Goal: Transaction & Acquisition: Purchase product/service

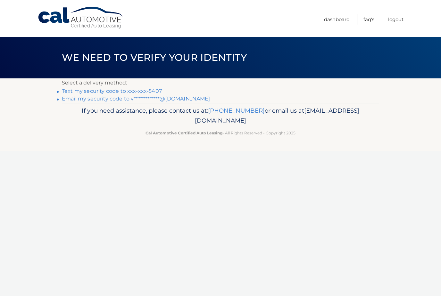
click at [75, 93] on link "Text my security code to xxx-xxx-5407" at bounding box center [112, 91] width 100 height 6
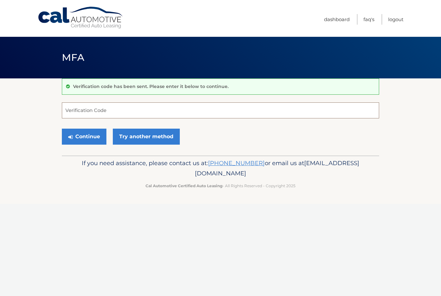
click at [79, 113] on input "Verification Code" at bounding box center [220, 111] width 317 height 16
type input "916778"
click at [84, 137] on button "Continue" at bounding box center [84, 137] width 45 height 16
click at [76, 136] on button "Continue" at bounding box center [84, 137] width 45 height 16
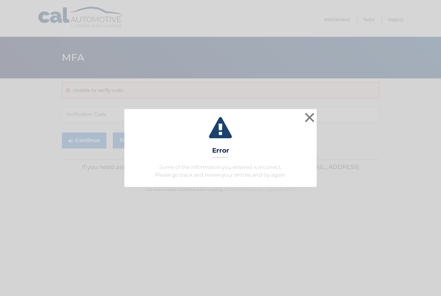
click at [304, 124] on button "×" at bounding box center [309, 117] width 13 height 13
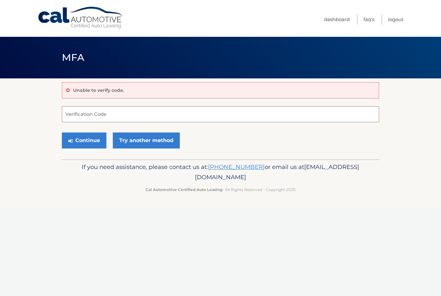
click at [78, 116] on input "Verification Code" at bounding box center [220, 114] width 317 height 16
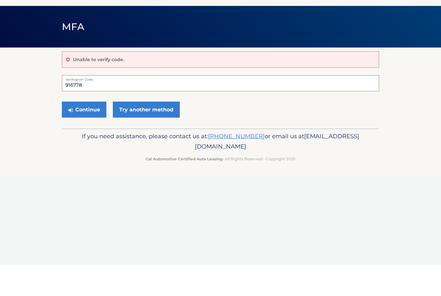
type input "916778"
click at [79, 133] on button "Continue" at bounding box center [84, 141] width 45 height 16
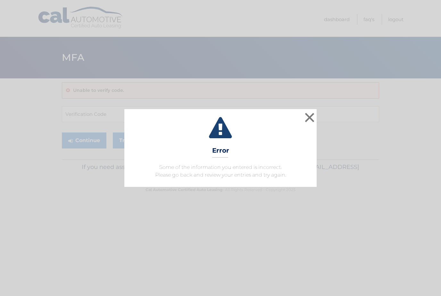
click at [305, 122] on button "×" at bounding box center [309, 117] width 13 height 13
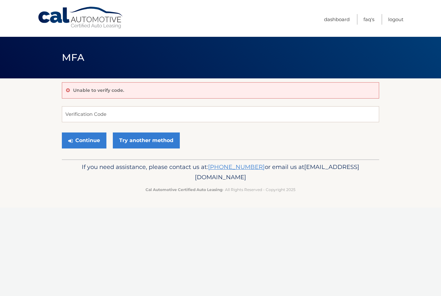
click at [135, 144] on link "Try another method" at bounding box center [146, 141] width 67 height 16
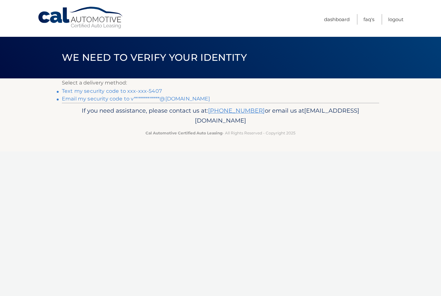
click at [96, 93] on link "Text my security code to xxx-xxx-5407" at bounding box center [112, 91] width 100 height 6
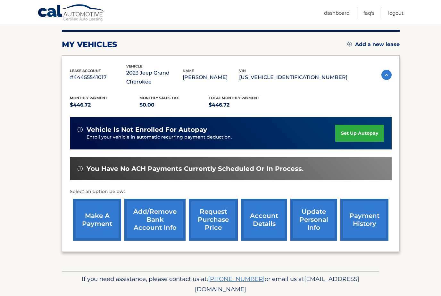
scroll to position [79, 0]
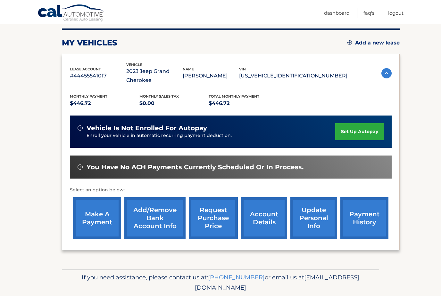
click at [268, 220] on link "account details" at bounding box center [264, 218] width 46 height 42
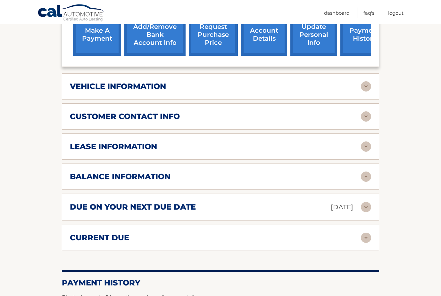
click at [349, 177] on div "balance information" at bounding box center [215, 177] width 291 height 10
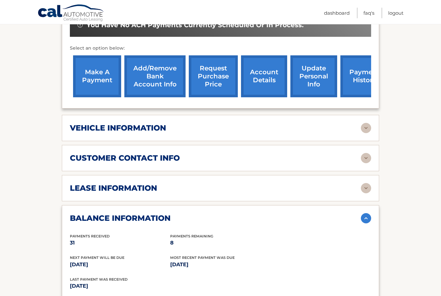
scroll to position [215, 0]
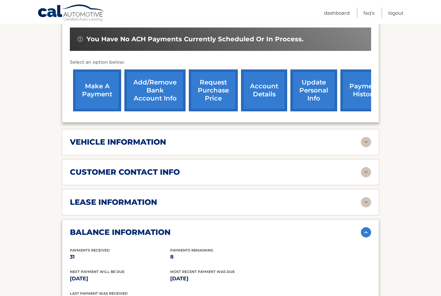
click at [83, 200] on h2 "lease information" at bounding box center [113, 203] width 87 height 10
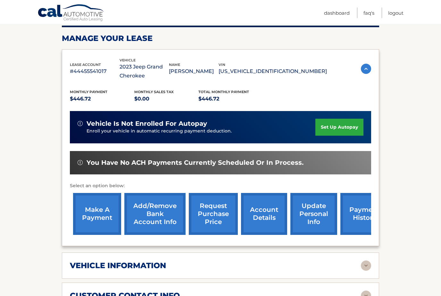
scroll to position [90, 0]
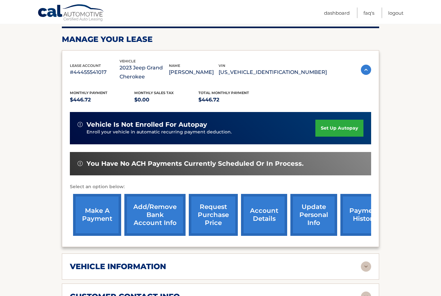
click at [91, 210] on link "make a payment" at bounding box center [97, 216] width 48 height 42
click at [91, 213] on link "make a payment" at bounding box center [97, 216] width 48 height 42
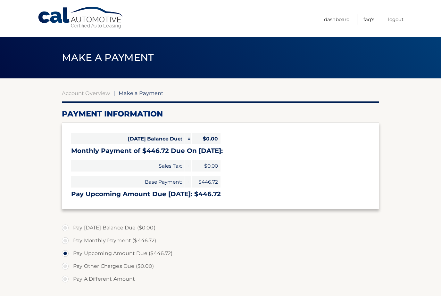
select select "YWQ3NWE4OTYtNWU1YS00Yjk4LTk4MzgtMzY1MTViM2Q4ODc3"
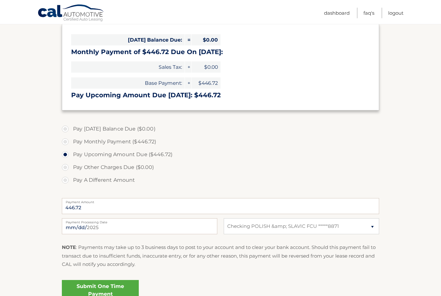
scroll to position [100, 0]
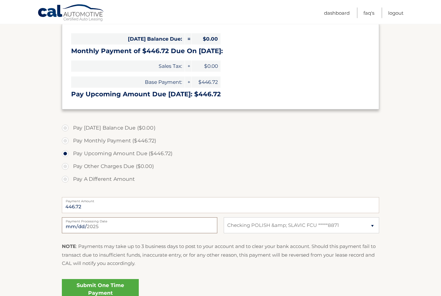
click at [78, 227] on input "[DATE]" at bounding box center [139, 226] width 155 height 16
type input "[DATE]"
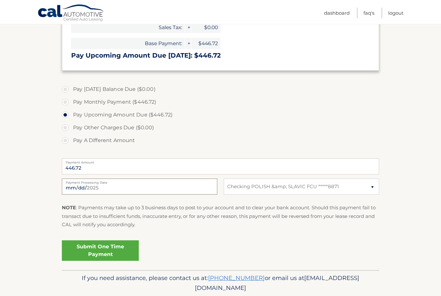
scroll to position [139, 0]
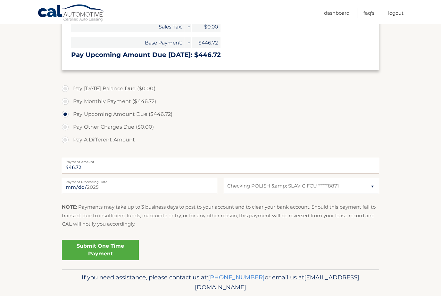
click at [81, 249] on link "Submit One Time Payment" at bounding box center [100, 250] width 77 height 21
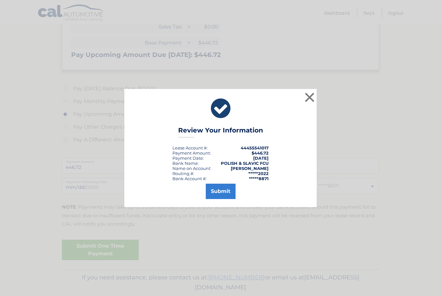
click at [229, 199] on button "Submit" at bounding box center [221, 191] width 30 height 15
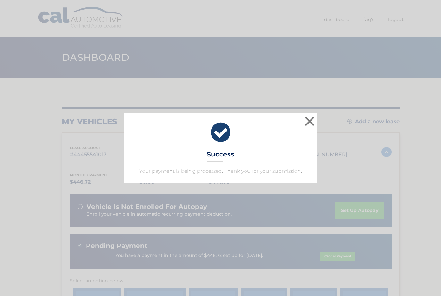
click at [311, 125] on button "×" at bounding box center [309, 121] width 13 height 13
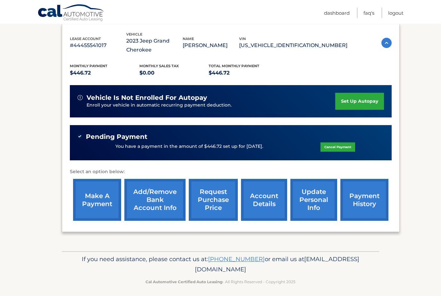
scroll to position [111, 0]
